Goal: Transaction & Acquisition: Download file/media

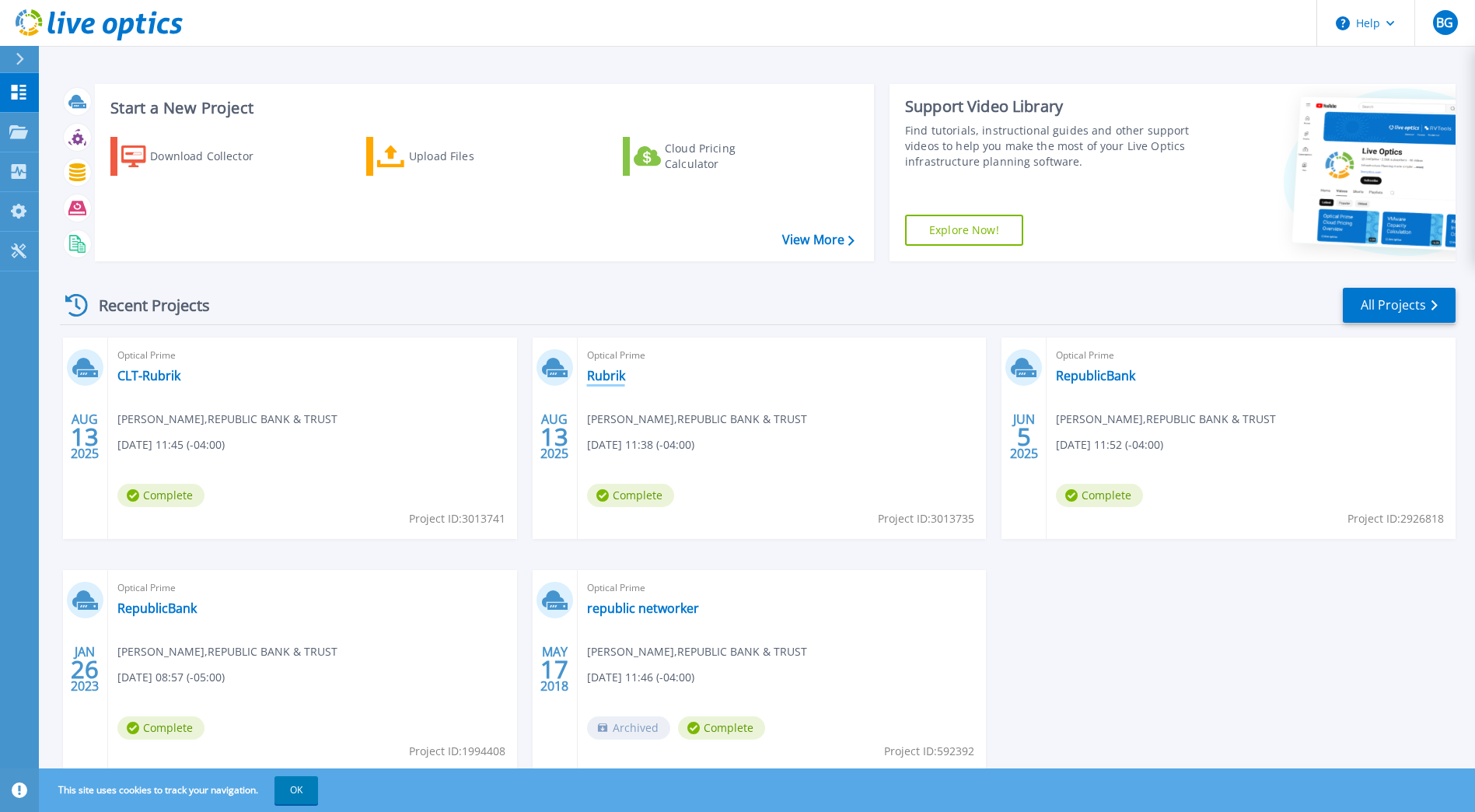
click at [610, 381] on link "Rubrik" at bounding box center [607, 375] width 38 height 16
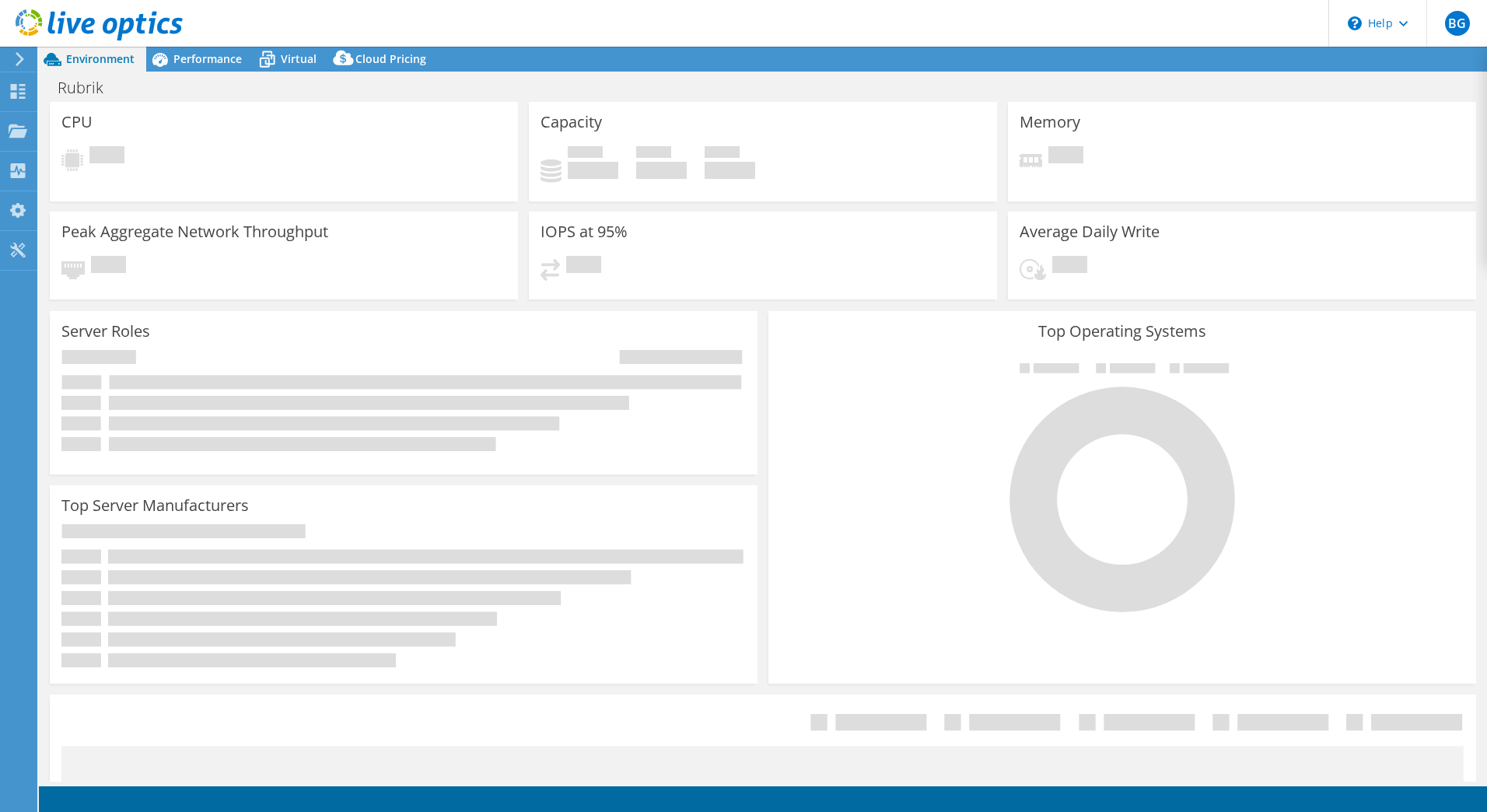
select select "USD"
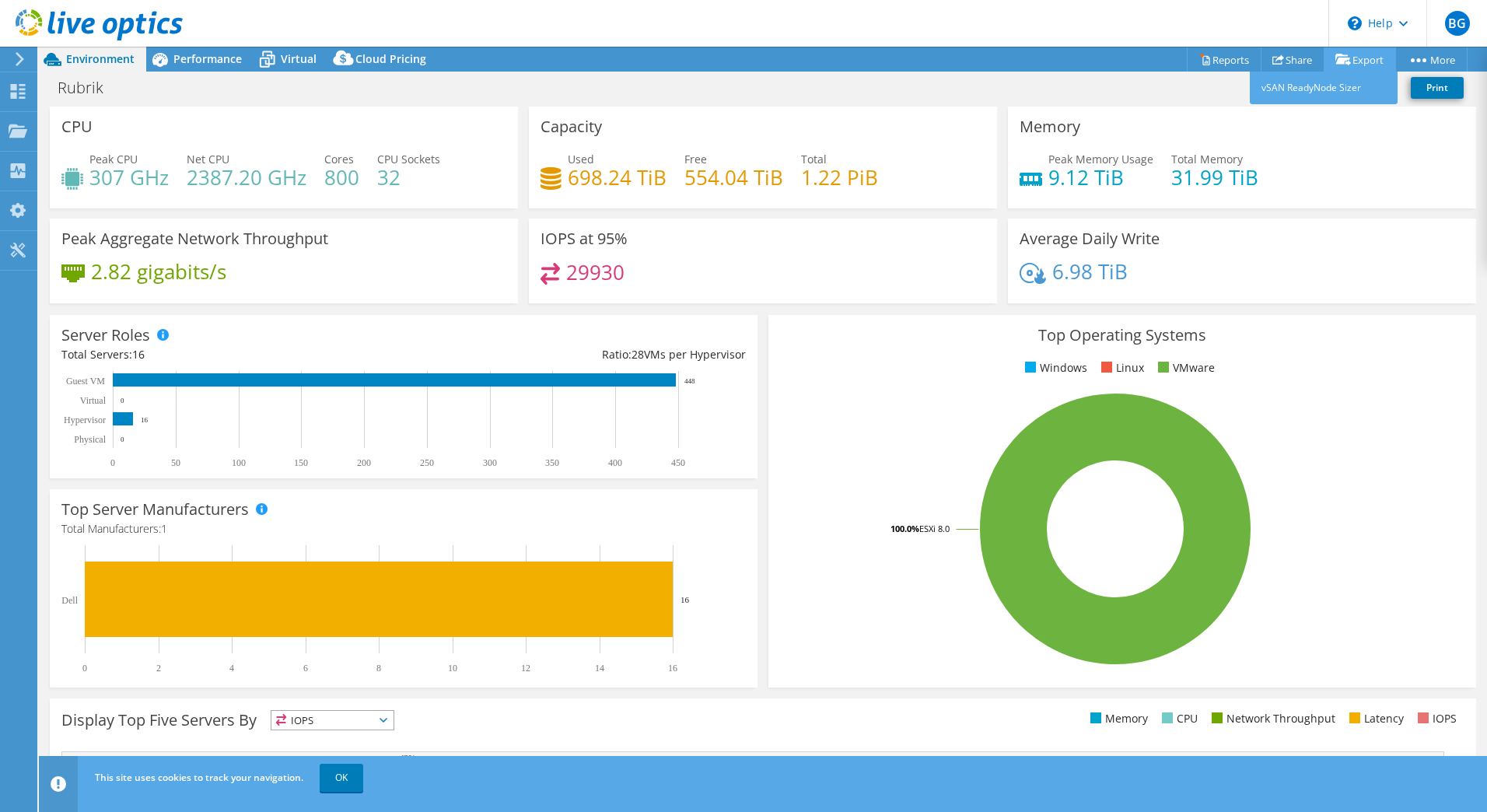
click at [1346, 61] on link "Export" at bounding box center [1359, 60] width 72 height 24
click at [1341, 83] on link "vSAN ReadyNode Sizer" at bounding box center [1323, 87] width 148 height 33
click at [1231, 59] on link "Reports" at bounding box center [1224, 60] width 75 height 24
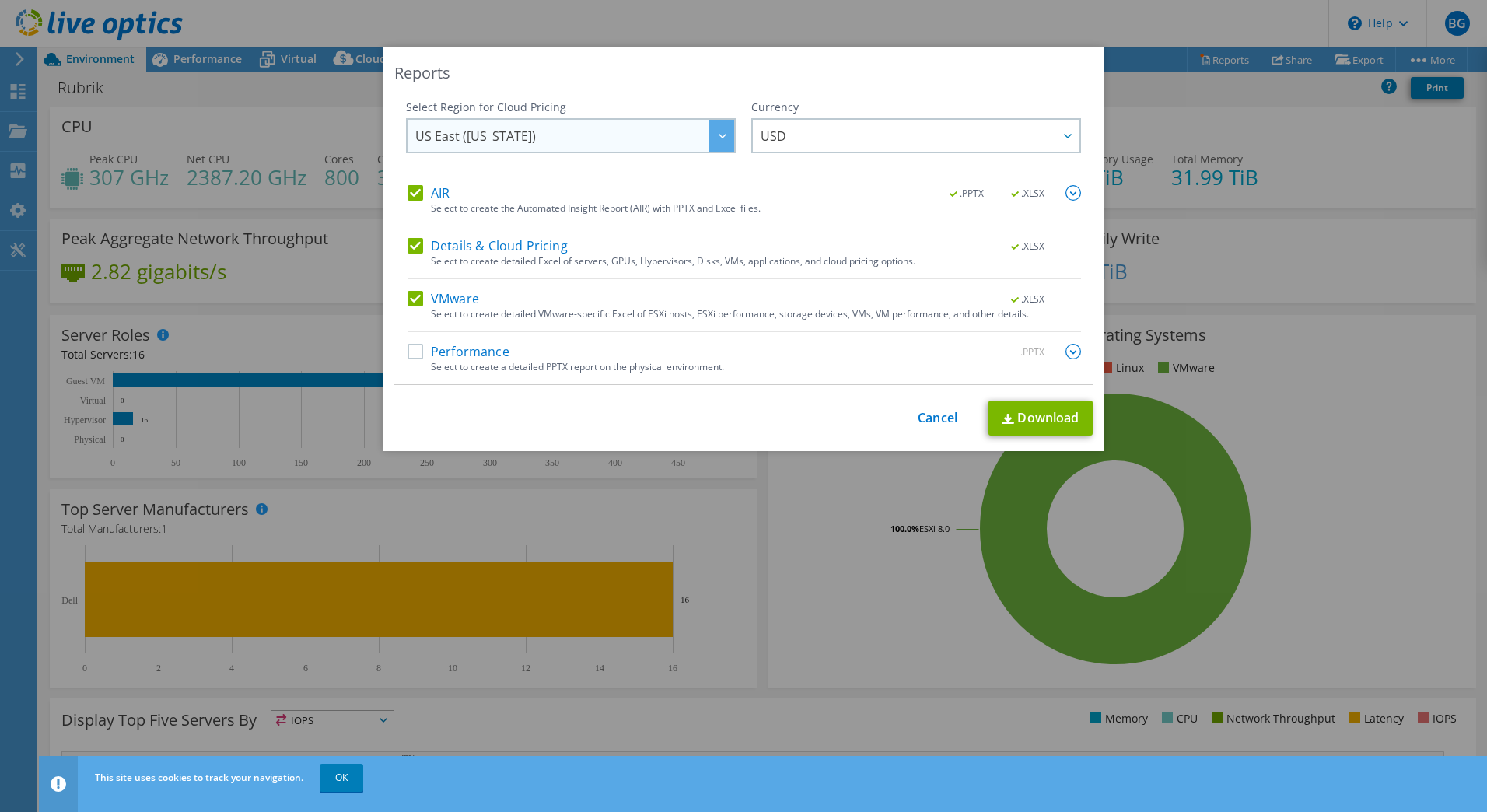
click at [709, 141] on div at bounding box center [721, 136] width 25 height 32
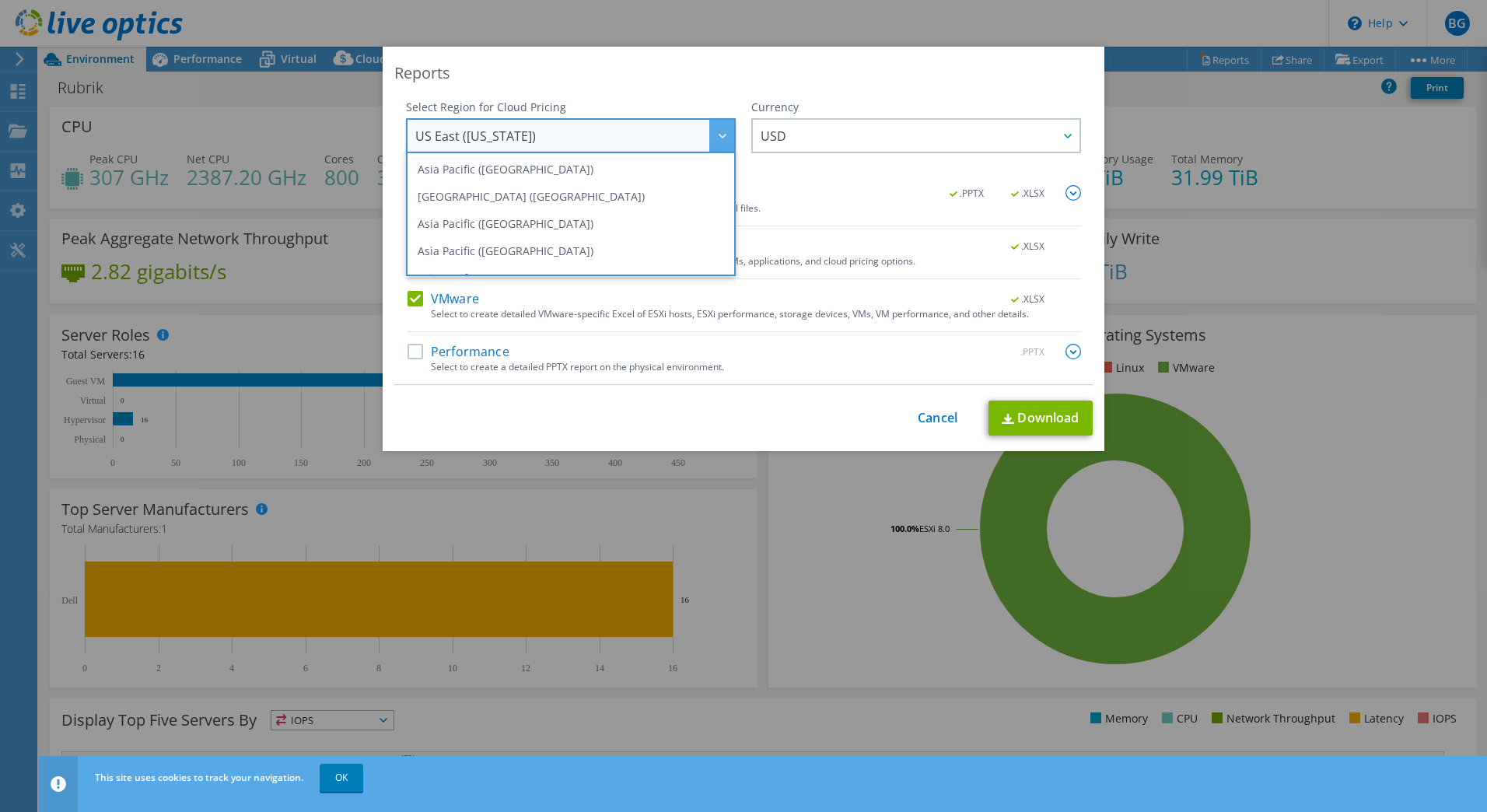
click at [683, 83] on div "Reports" at bounding box center [744, 72] width 699 height 21
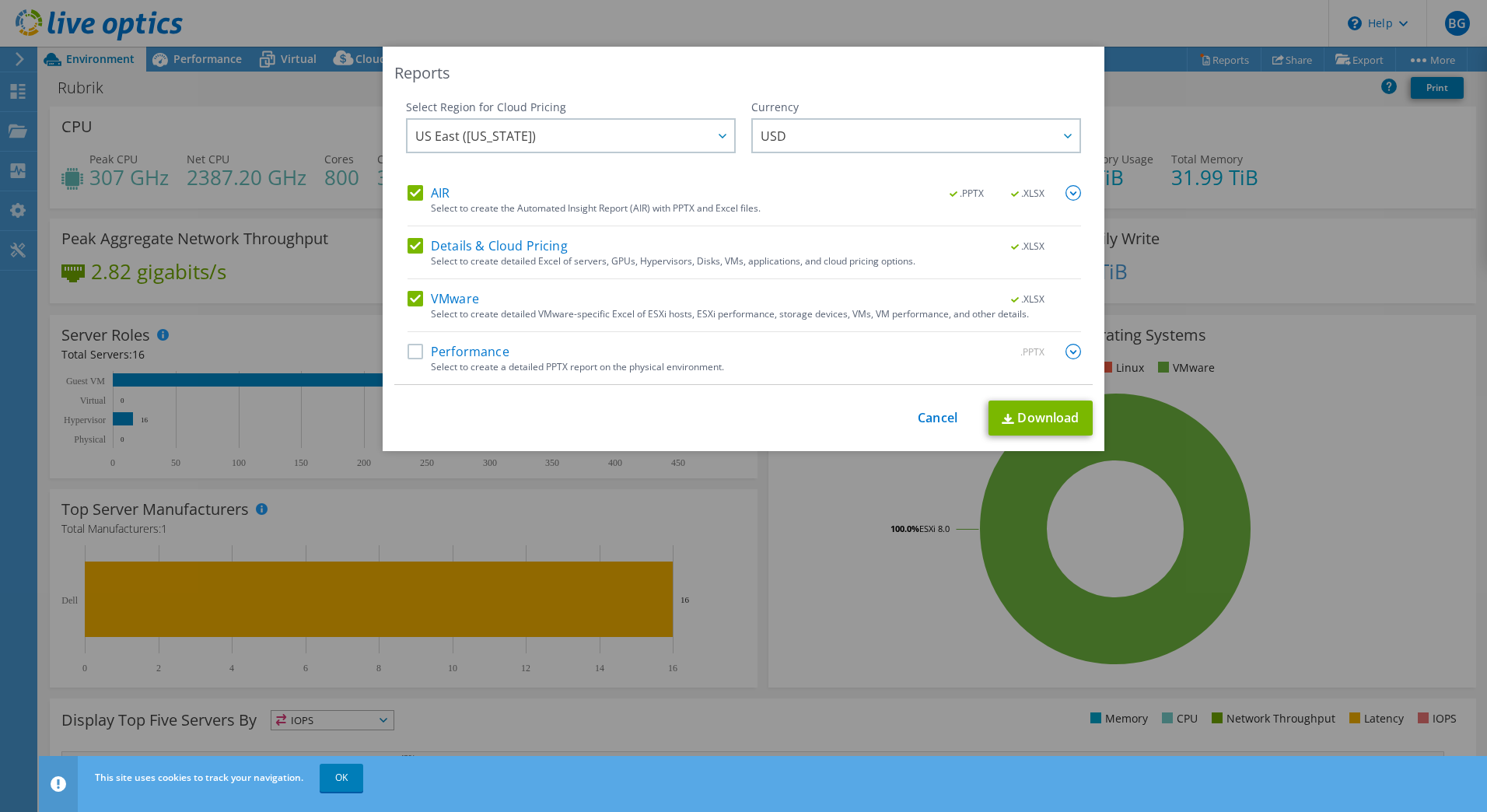
click at [420, 202] on div "AIR .PPTX .XLSX" at bounding box center [744, 194] width 673 height 18
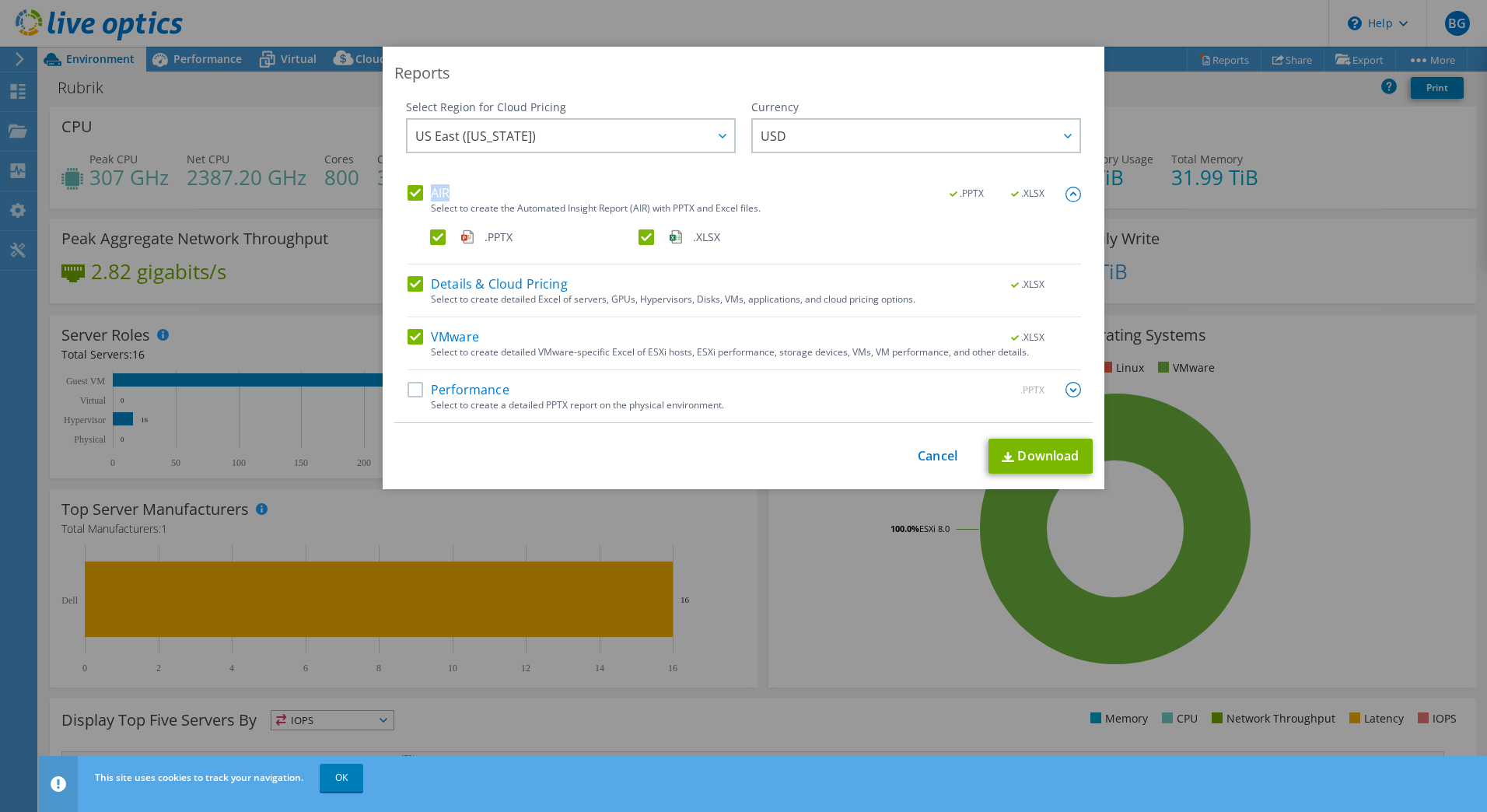
click at [414, 199] on div "AIR .PPTX .XLSX" at bounding box center [744, 194] width 673 height 18
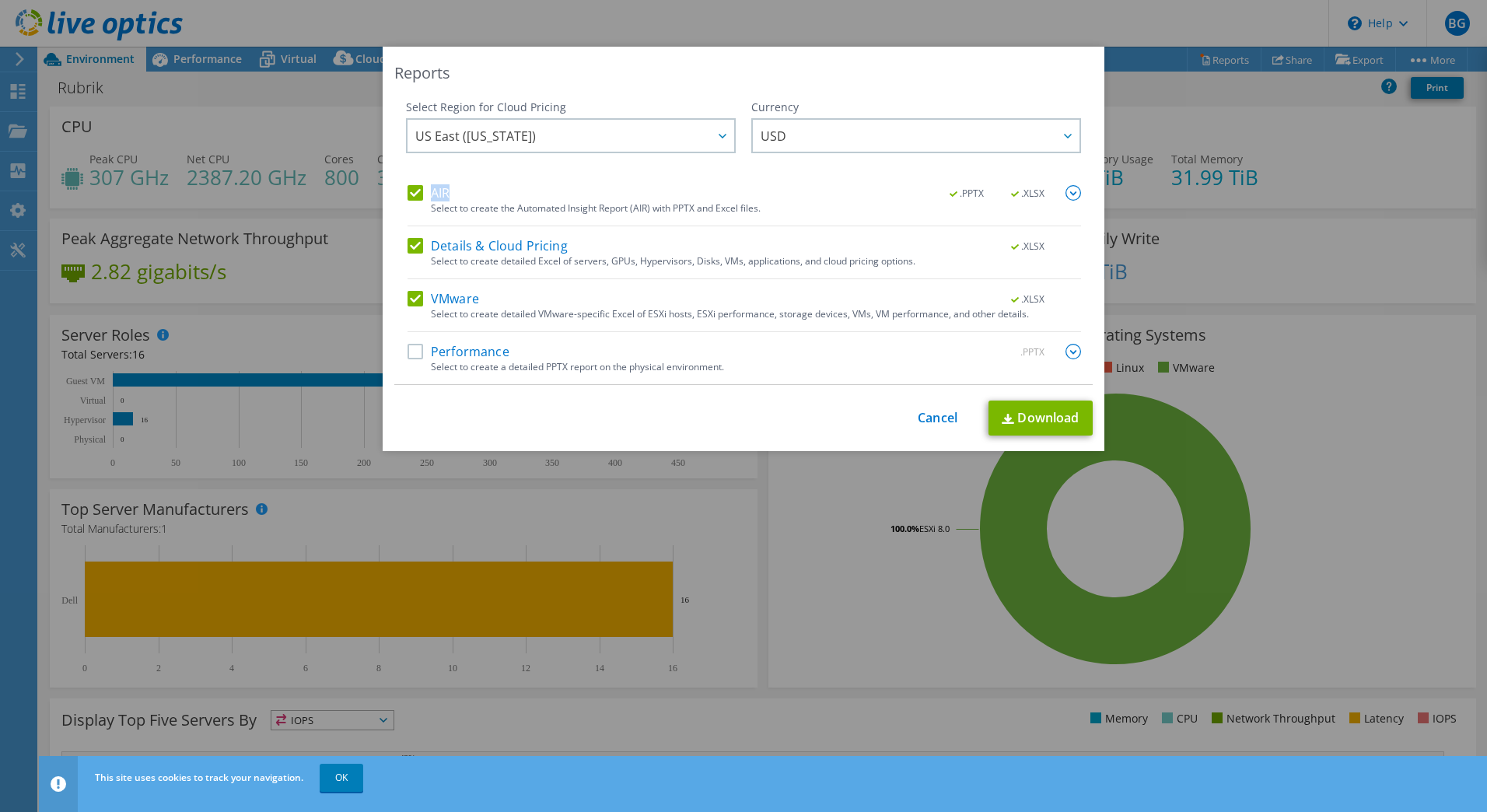
click at [407, 199] on label "AIR" at bounding box center [428, 193] width 42 height 16
click at [0, 0] on input "AIR" at bounding box center [0, 0] width 0 height 0
click at [407, 252] on label "Details & Cloud Pricing" at bounding box center [487, 246] width 160 height 16
click at [0, 0] on input "Details & Cloud Pricing" at bounding box center [0, 0] width 0 height 0
click at [585, 142] on div "US East (Virginia) Asia Pacific (Hong Kong) Asia Pacific (Mumbai) Asia Pacific …" at bounding box center [570, 137] width 329 height 39
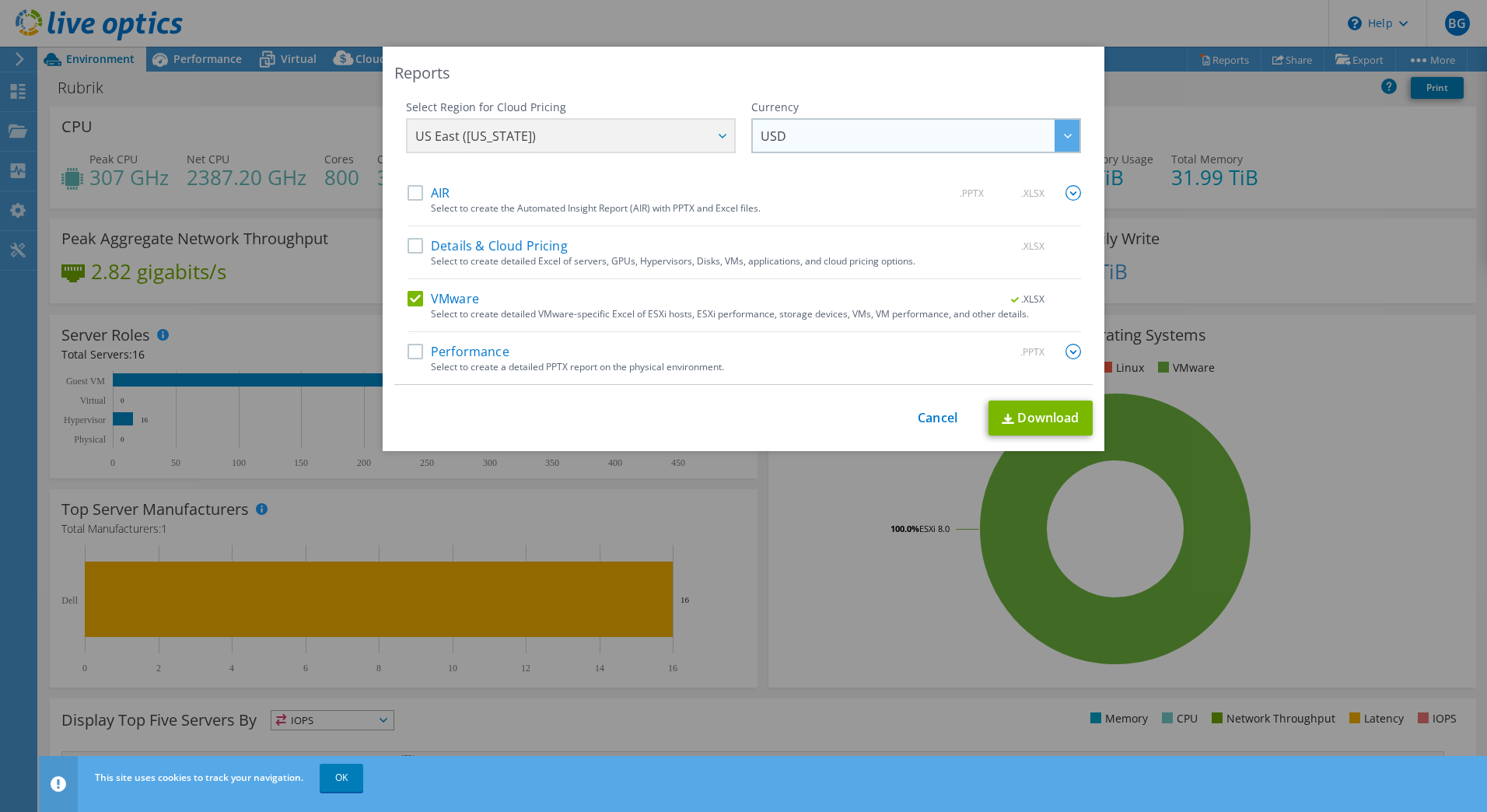
click at [815, 130] on span "USD" at bounding box center [920, 136] width 319 height 32
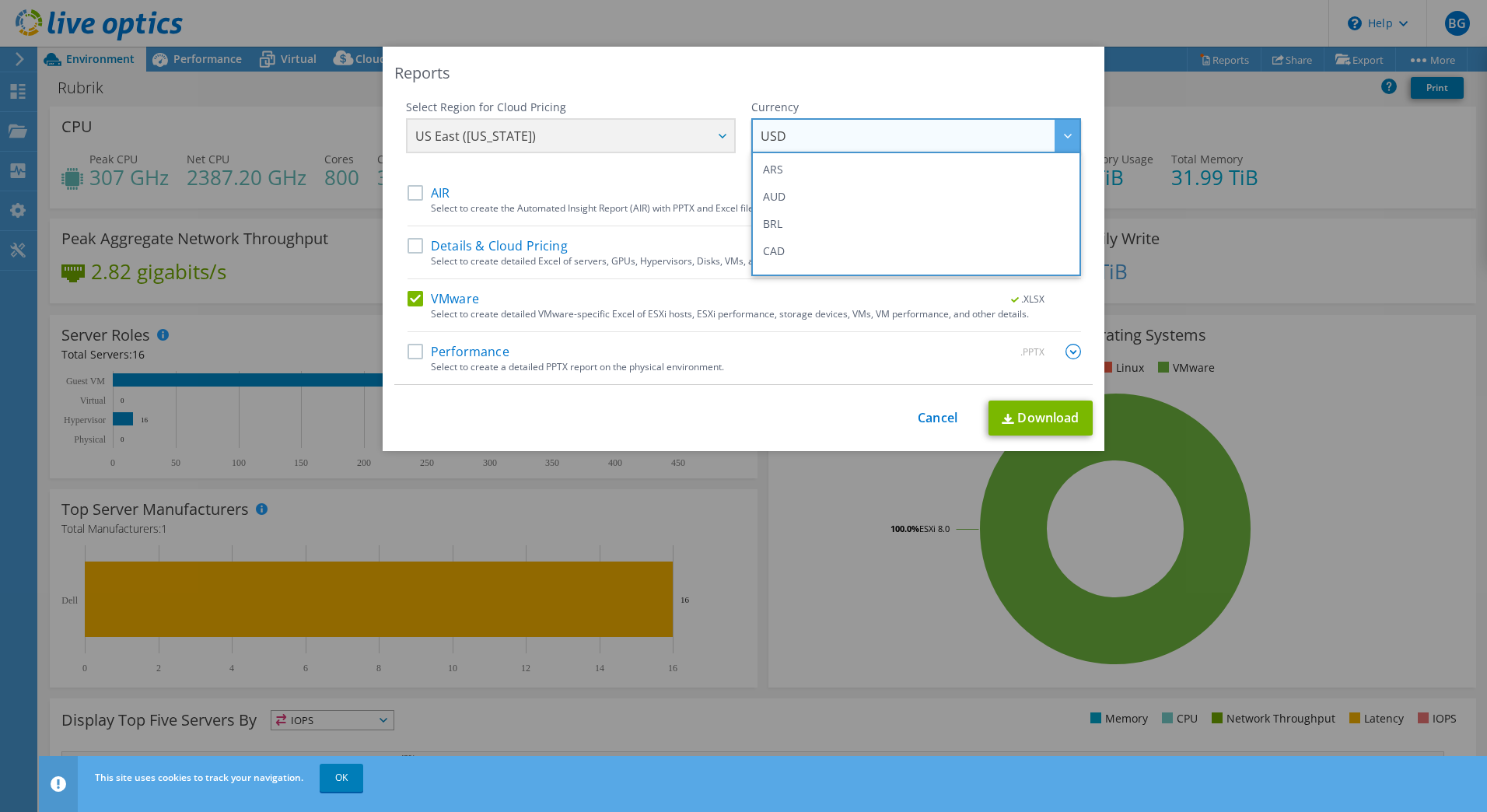
click at [815, 130] on span "USD" at bounding box center [920, 136] width 319 height 32
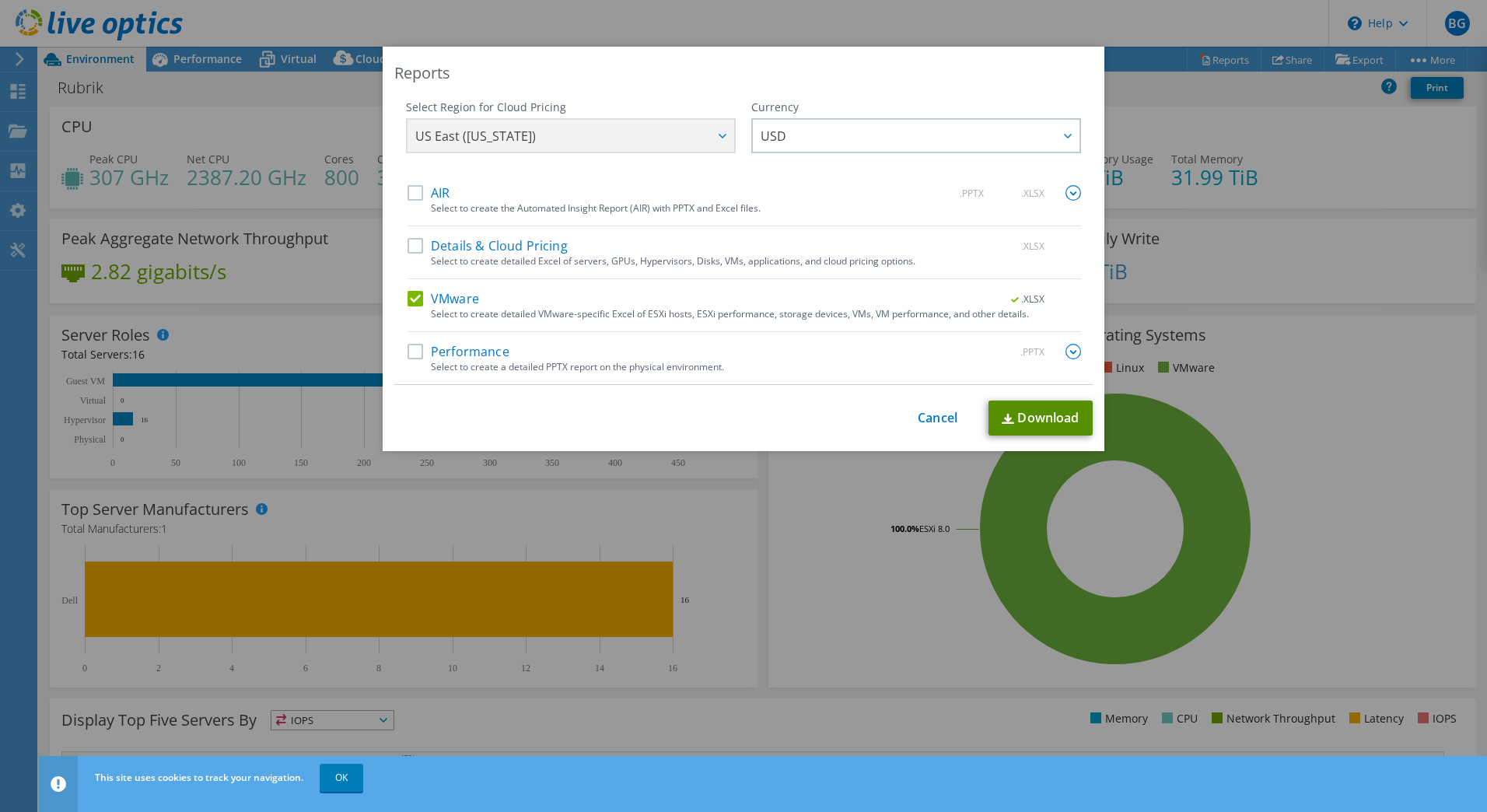
click at [1038, 421] on link "Download" at bounding box center [1040, 418] width 104 height 35
click at [943, 416] on link "Cancel" at bounding box center [938, 418] width 40 height 15
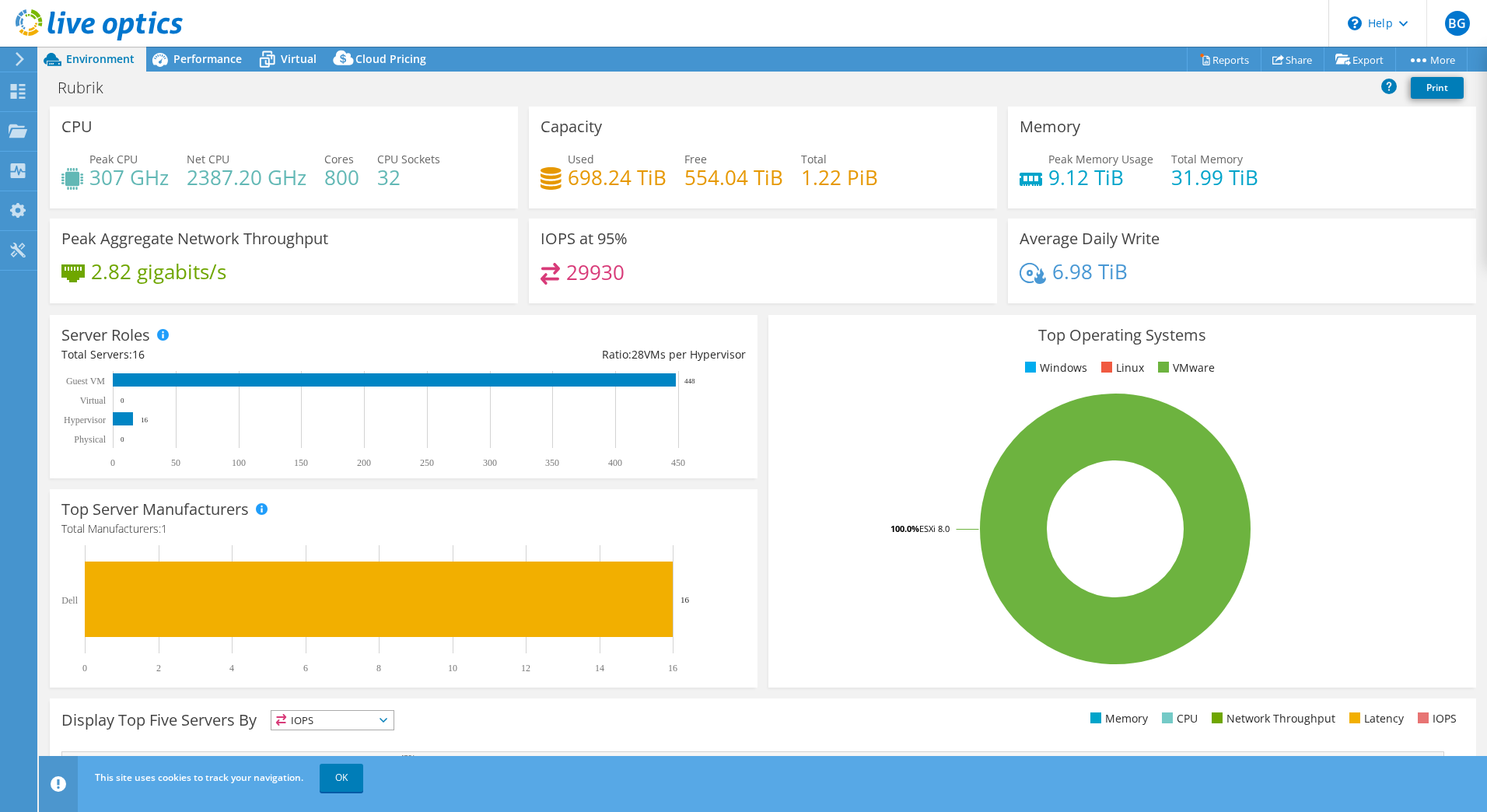
click at [91, 13] on icon at bounding box center [99, 25] width 168 height 32
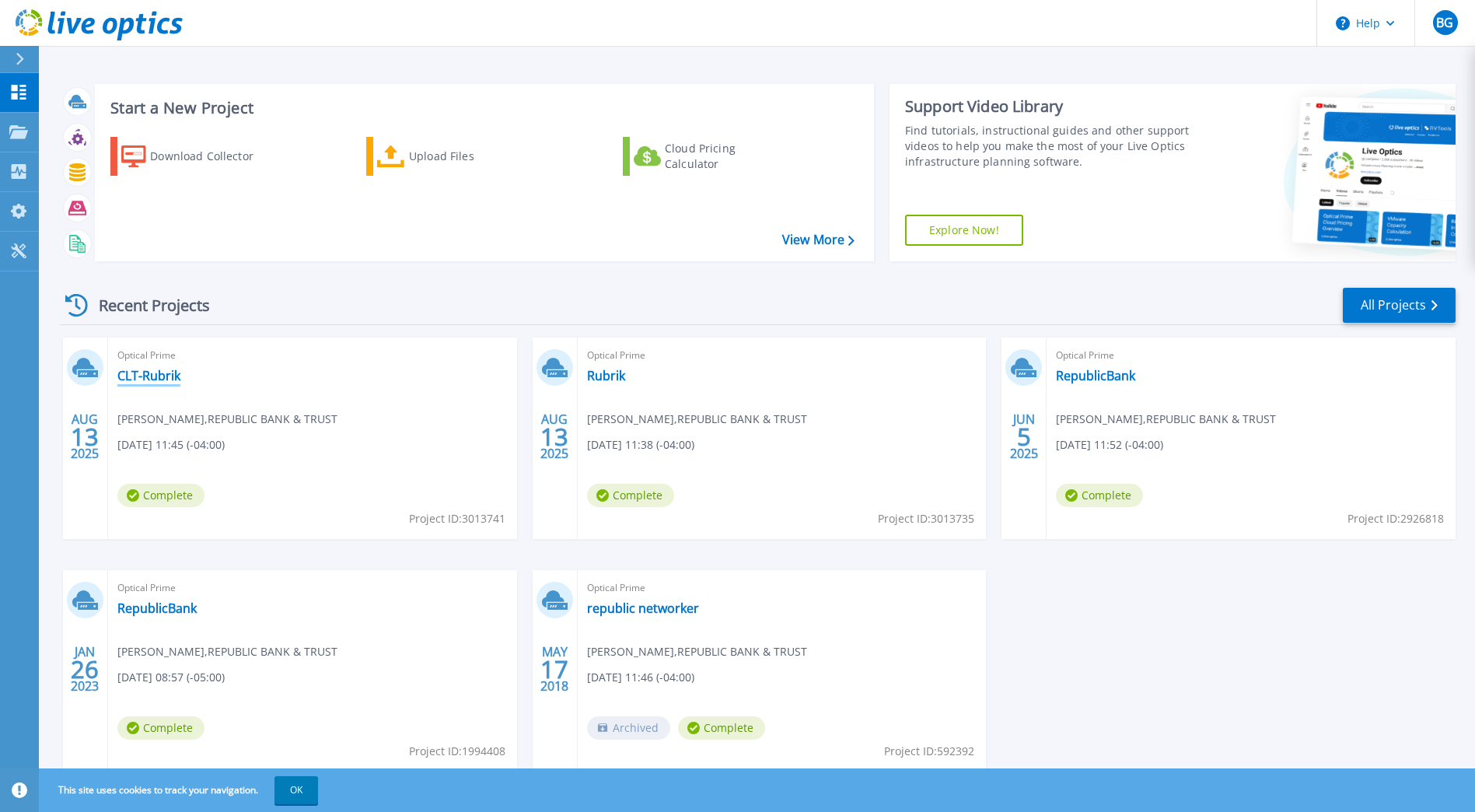
click at [159, 372] on link "CLT-Rubrik" at bounding box center [148, 375] width 63 height 16
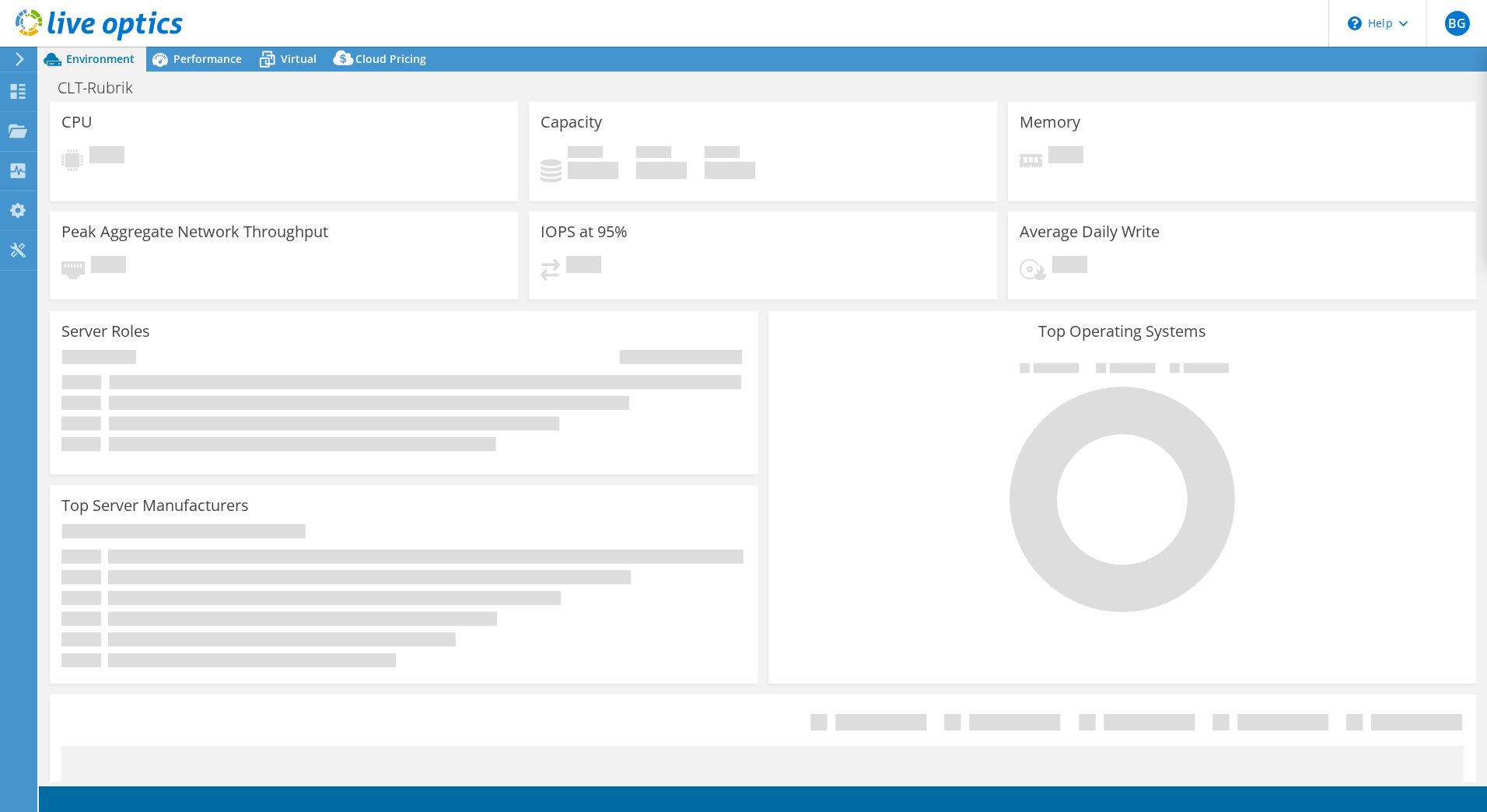
select select "USD"
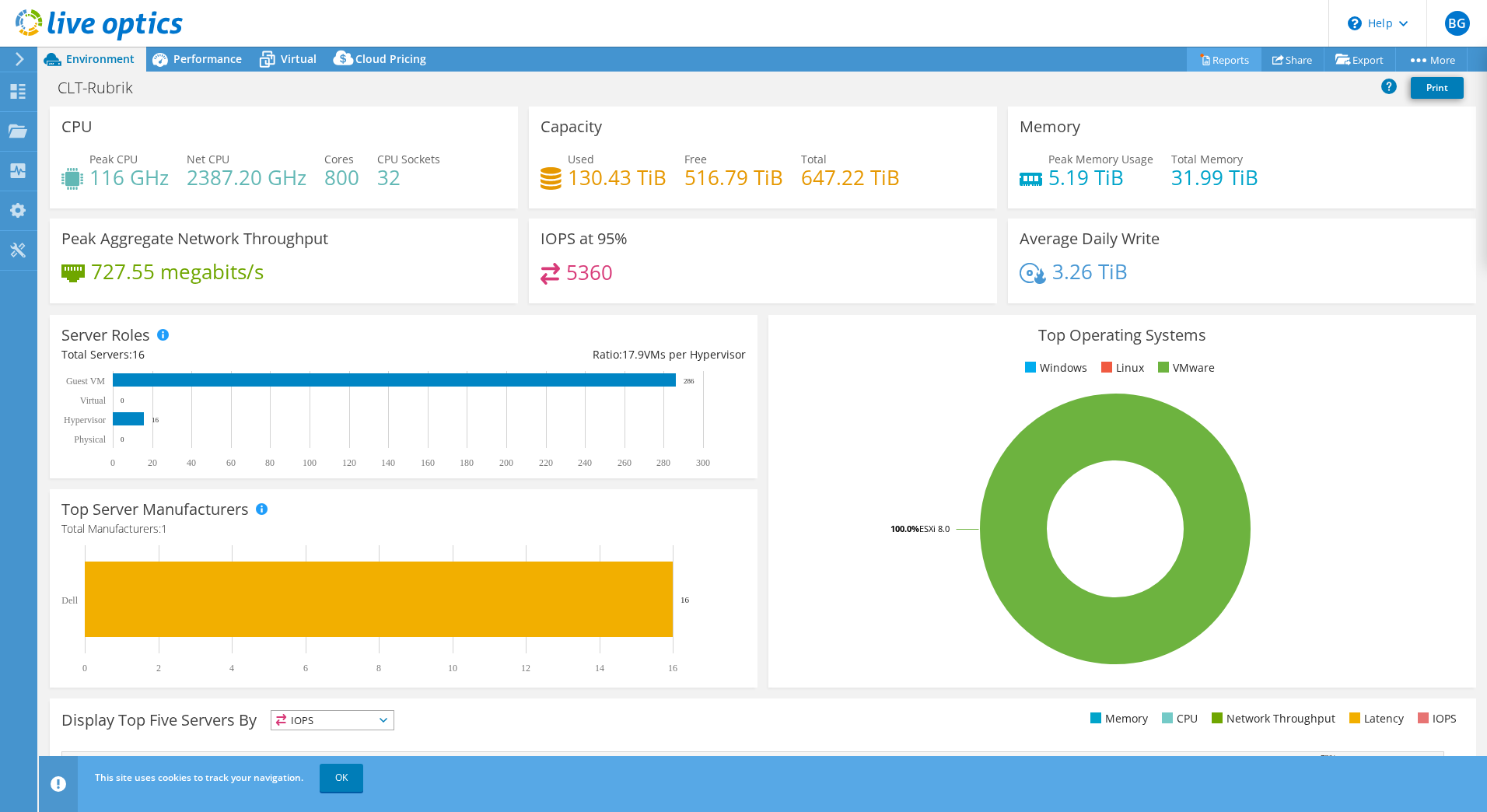
click at [1231, 57] on link "Reports" at bounding box center [1224, 60] width 75 height 24
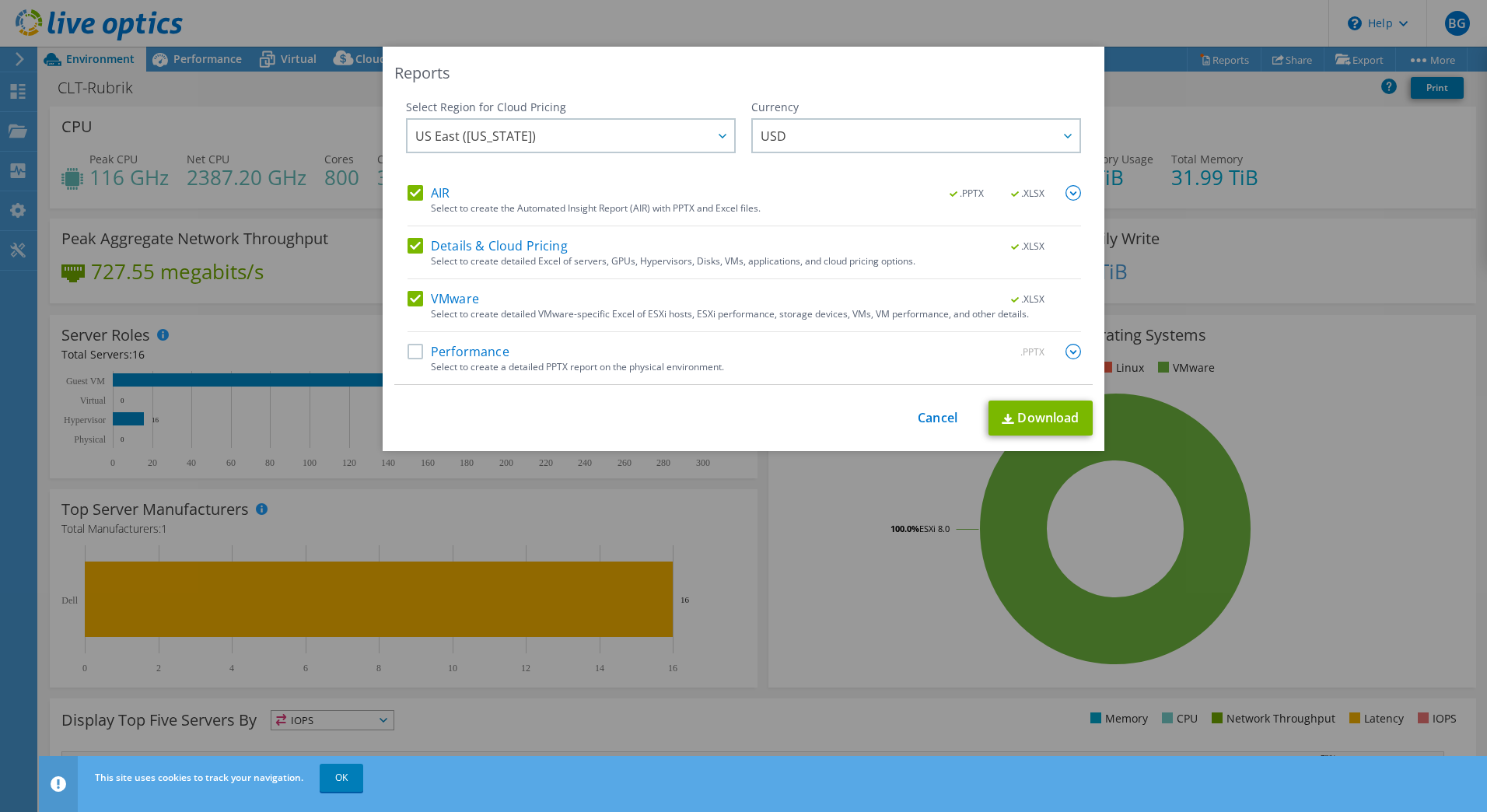
click at [417, 188] on label "AIR" at bounding box center [428, 193] width 42 height 16
click at [0, 0] on input "AIR" at bounding box center [0, 0] width 0 height 0
click at [407, 244] on label "Details & Cloud Pricing" at bounding box center [487, 246] width 160 height 16
click at [0, 0] on input "Details & Cloud Pricing" at bounding box center [0, 0] width 0 height 0
click at [1039, 422] on link "Download" at bounding box center [1040, 418] width 104 height 35
